Goal: Task Accomplishment & Management: Complete application form

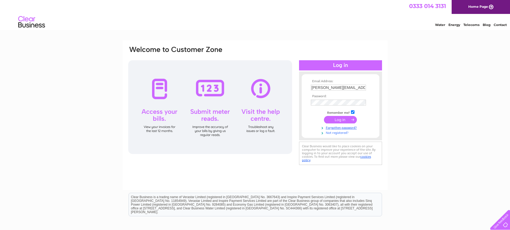
click at [345, 133] on link "Not registered?" at bounding box center [341, 132] width 61 height 5
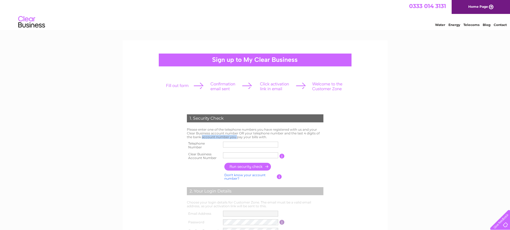
drag, startPoint x: 293, startPoint y: 133, endPoint x: 324, endPoint y: 135, distance: 31.4
click at [324, 135] on td "Please enter one of the telephone numbers you have registered with us and your …" at bounding box center [255, 133] width 139 height 14
drag, startPoint x: 195, startPoint y: 153, endPoint x: 239, endPoint y: 155, distance: 44.3
click at [239, 155] on tr "Clear Business Account Number You will find your account number on the top righ…" at bounding box center [255, 156] width 139 height 11
click at [256, 155] on input "text" at bounding box center [251, 155] width 56 height 6
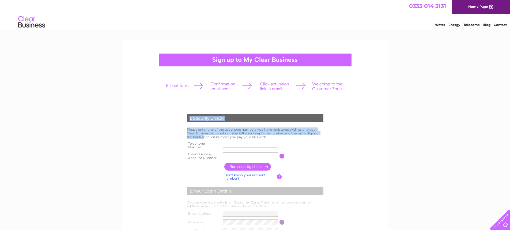
drag, startPoint x: 302, startPoint y: 133, endPoint x: 327, endPoint y: 133, distance: 25.2
click at [327, 133] on div "1. Security Check Please enter one of the telephone numbers you have registered…" at bounding box center [255, 201] width 162 height 184
click at [0, 0] on form "1. Security Check Please enter one of the telephone numbers you have registered…" at bounding box center [0, 0] width 0 height 0
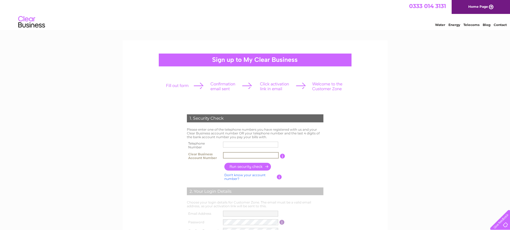
click at [266, 156] on input "text" at bounding box center [251, 155] width 56 height 6
click at [255, 143] on input "text" at bounding box center [251, 144] width 56 height 6
click at [252, 154] on input "text" at bounding box center [251, 155] width 56 height 6
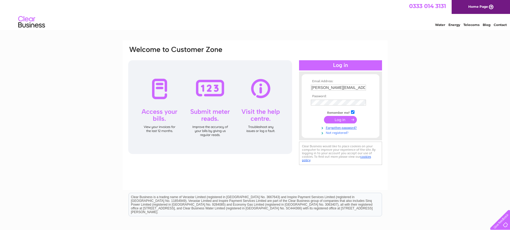
click at [341, 133] on link "Not registered?" at bounding box center [341, 132] width 61 height 5
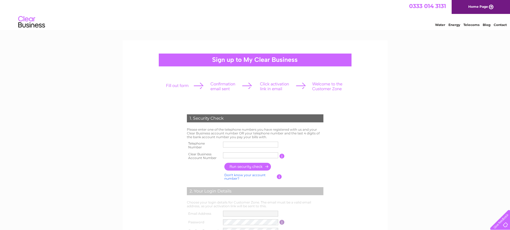
click at [268, 145] on input "text" at bounding box center [250, 145] width 55 height 6
drag, startPoint x: 187, startPoint y: 117, endPoint x: 260, endPoint y: 124, distance: 72.9
click at [260, 124] on td "1. Security Check" at bounding box center [255, 117] width 139 height 17
click at [329, 135] on div "1. Security Check Please enter one of the telephone numbers you have registered…" at bounding box center [255, 201] width 162 height 184
drag, startPoint x: 188, startPoint y: 143, endPoint x: 215, endPoint y: 151, distance: 28.9
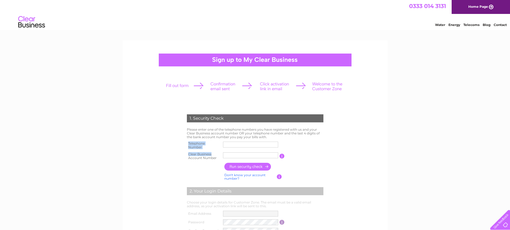
click at [215, 151] on tbody "Telephone Number Clear Business Account Number You will find your account numbe…" at bounding box center [255, 150] width 139 height 21
click at [200, 163] on th at bounding box center [205, 167] width 38 height 10
drag, startPoint x: 195, startPoint y: 158, endPoint x: 232, endPoint y: 165, distance: 37.3
click at [232, 165] on div "1. Security Check Please enter one of the telephone numbers you have registered…" at bounding box center [255, 201] width 162 height 184
click at [262, 145] on input "text" at bounding box center [251, 144] width 56 height 6
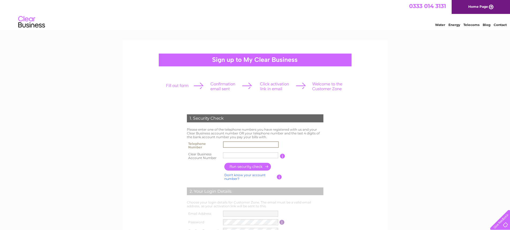
click at [251, 152] on input "text" at bounding box center [250, 155] width 55 height 6
click at [250, 144] on input "text" at bounding box center [251, 144] width 56 height 6
